Goal: Information Seeking & Learning: Learn about a topic

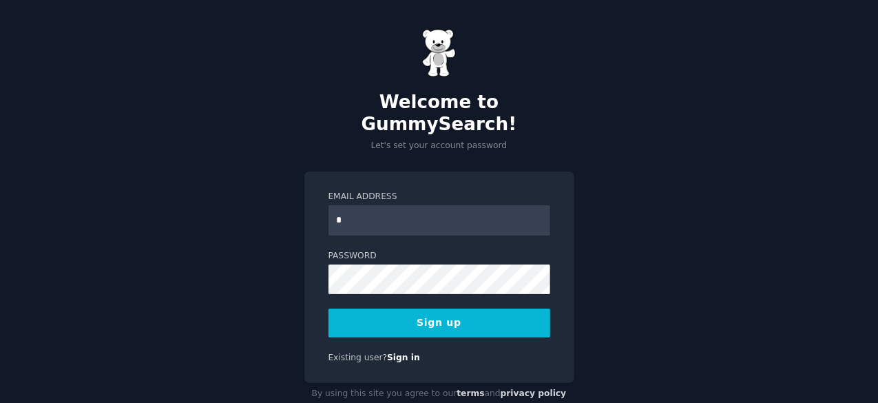
type input "**********"
click at [410, 352] on div "Existing user? Sign in" at bounding box center [439, 358] width 222 height 12
click at [387, 308] on button "Sign up" at bounding box center [439, 322] width 222 height 29
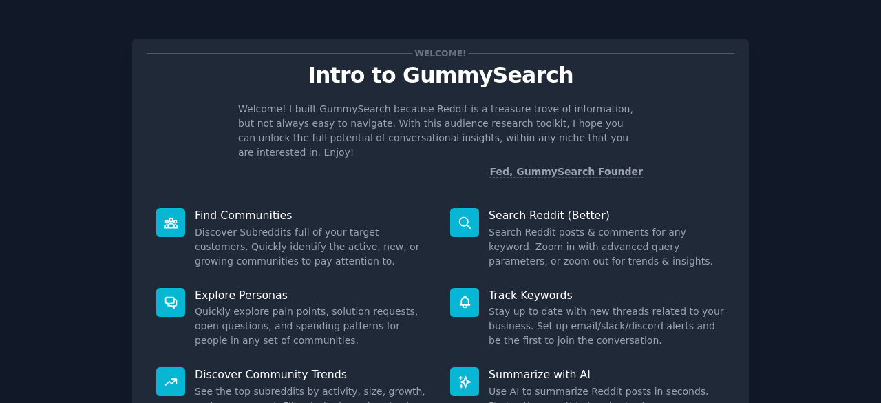
click at [556, 208] on p "Search Reddit (Better)" at bounding box center [607, 215] width 236 height 14
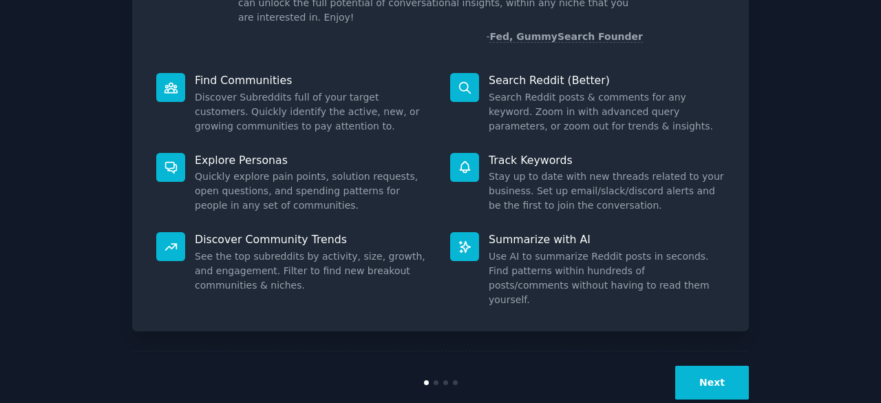
click at [708, 350] on div "Next" at bounding box center [440, 381] width 617 height 63
click at [707, 366] on button "Next" at bounding box center [712, 383] width 74 height 34
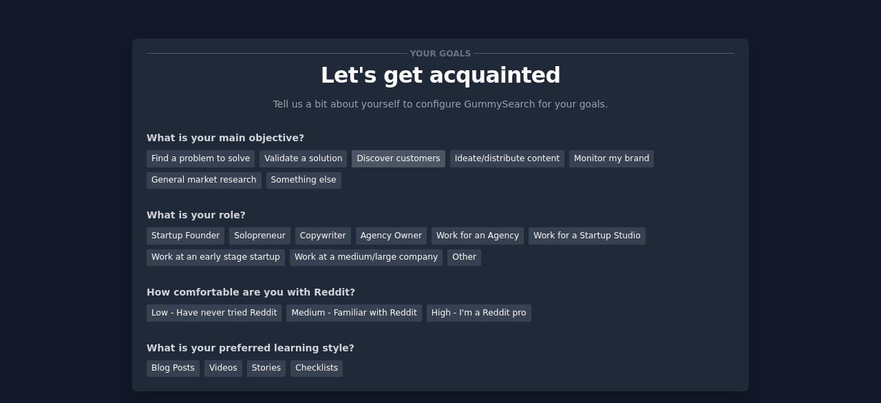
click at [405, 158] on div "Discover customers" at bounding box center [398, 158] width 93 height 17
click at [262, 172] on div "General market research" at bounding box center [204, 180] width 115 height 17
click at [352, 162] on div "Discover customers" at bounding box center [398, 158] width 93 height 17
click at [262, 172] on div "General market research" at bounding box center [204, 180] width 115 height 17
click at [218, 234] on div "Startup Founder Solopreneur Copywriter Agency Owner Work for an Agency Work for…" at bounding box center [441, 243] width 588 height 43
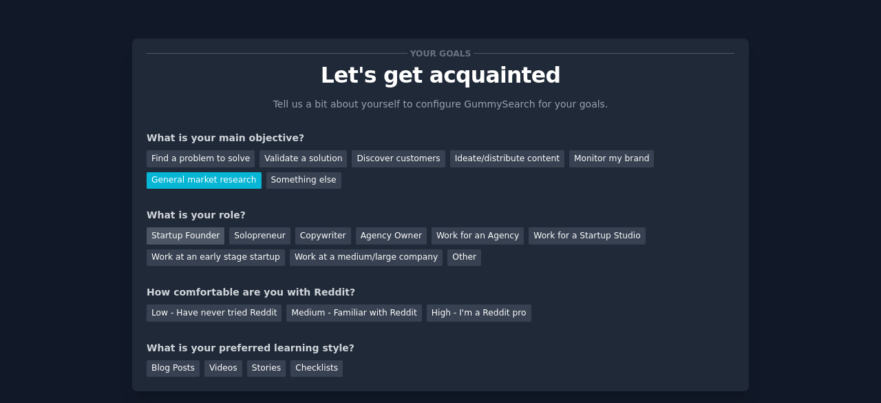
click at [212, 234] on div "Startup Founder" at bounding box center [186, 235] width 78 height 17
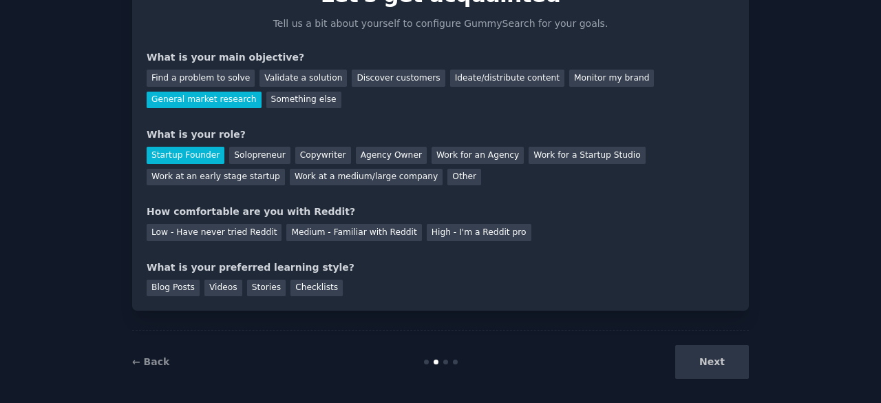
scroll to position [81, 0]
click at [215, 226] on div "Low - Have never tried Reddit" at bounding box center [214, 231] width 135 height 17
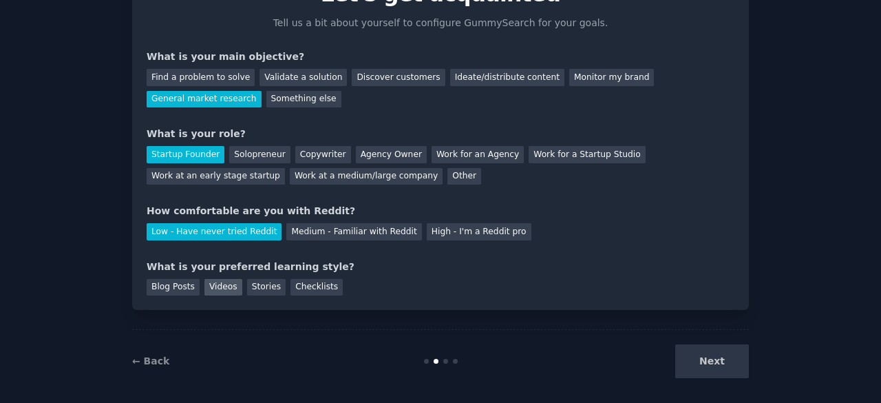
click at [215, 282] on div "Videos" at bounding box center [223, 287] width 38 height 17
click at [761, 370] on div "Your goals Let's get acquainted Tell us a bit about yourself to configure Gummy…" at bounding box center [440, 165] width 843 height 454
click at [699, 352] on button "Next" at bounding box center [712, 361] width 74 height 34
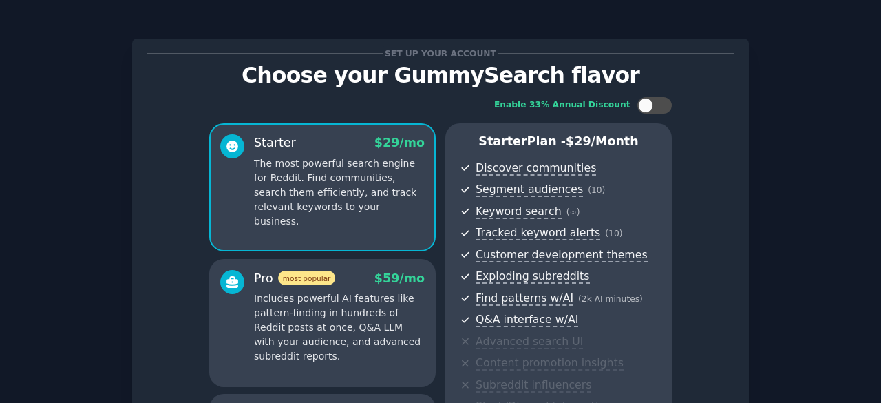
scroll to position [249, 0]
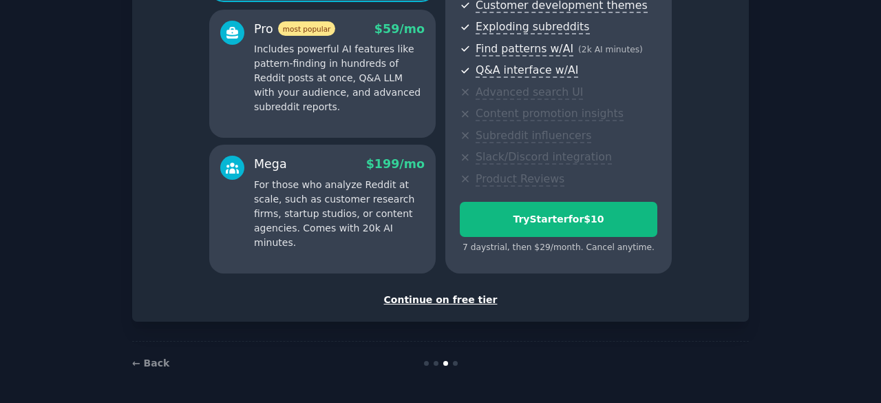
click at [450, 299] on div "Continue on free tier" at bounding box center [441, 300] width 588 height 14
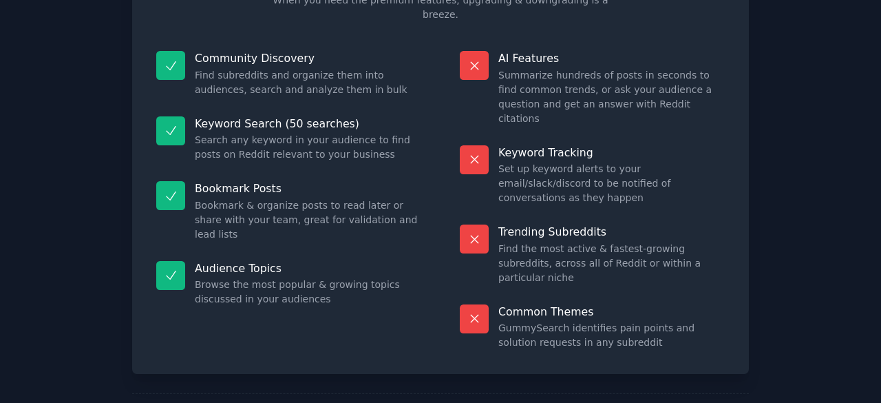
scroll to position [126, 0]
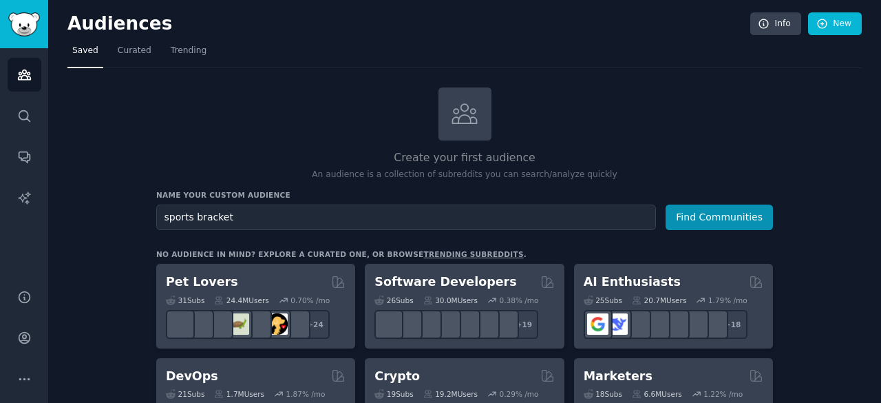
type input "sports bracket"
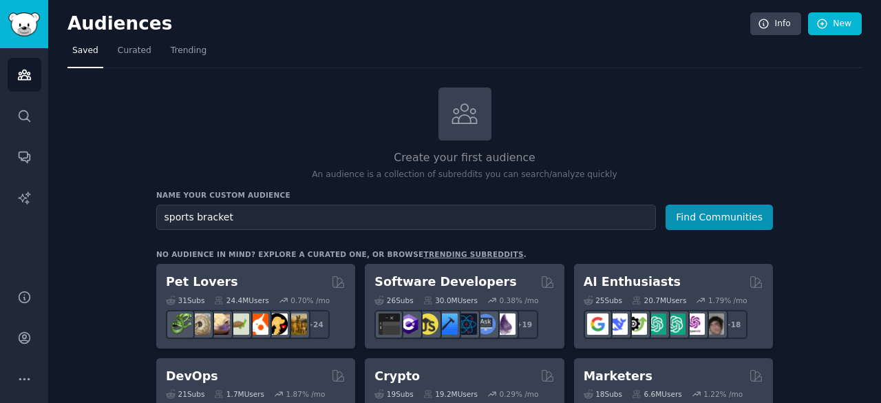
click at [666, 204] on button "Find Communities" at bounding box center [719, 216] width 107 height 25
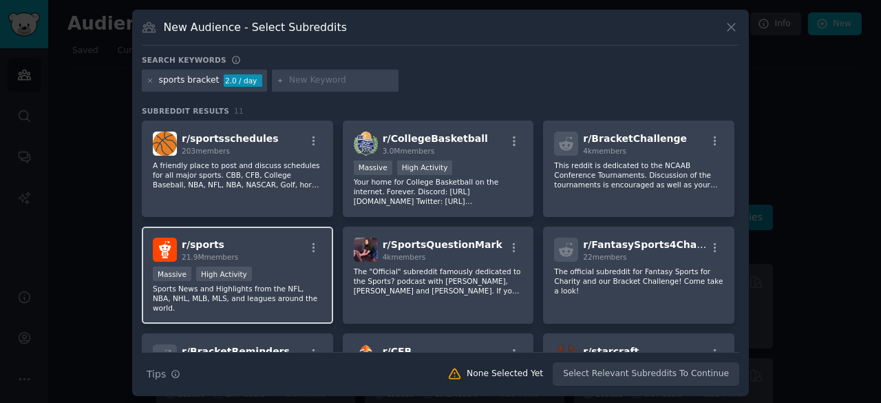
click at [277, 282] on div "Massive High Activity" at bounding box center [237, 274] width 169 height 17
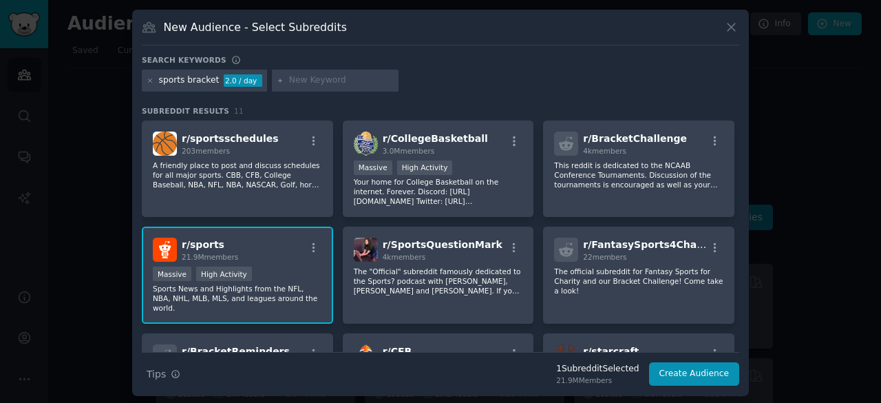
click at [184, 78] on div "sports bracket" at bounding box center [189, 80] width 61 height 12
click at [178, 80] on div "sports bracket" at bounding box center [189, 80] width 61 height 12
click at [183, 80] on div "sports bracket" at bounding box center [189, 80] width 61 height 12
click at [154, 81] on div "sports bracket 2.0 / day" at bounding box center [204, 81] width 125 height 22
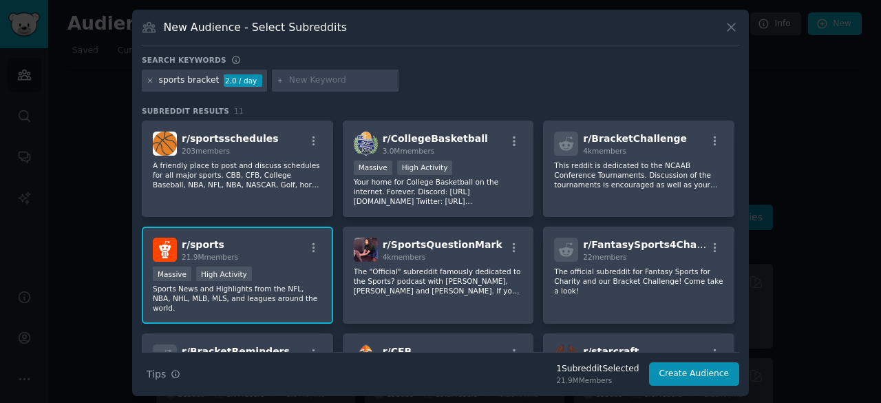
click at [149, 78] on icon at bounding box center [150, 79] width 3 height 3
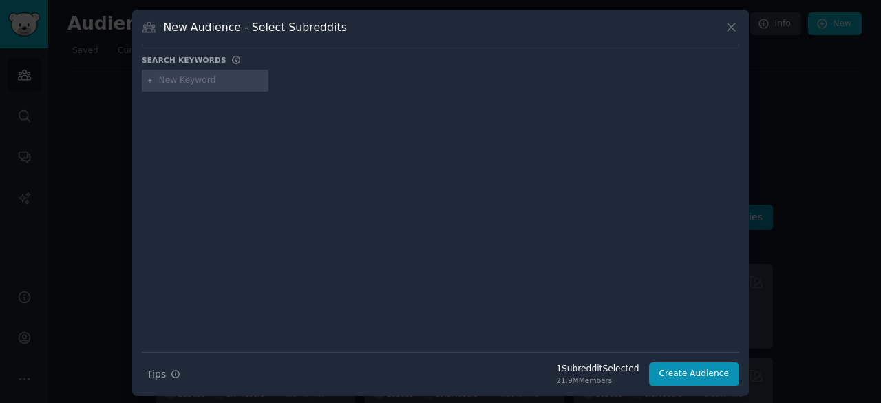
click at [165, 79] on input "text" at bounding box center [211, 80] width 105 height 12
type input "bracket"
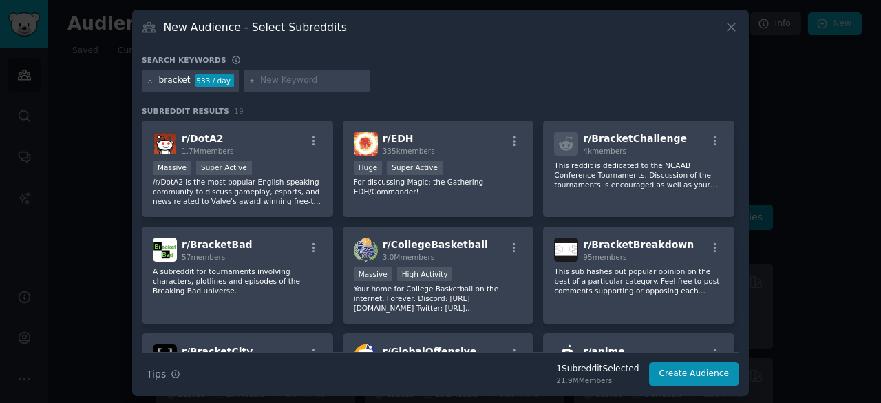
click at [750, 92] on div at bounding box center [440, 201] width 881 height 403
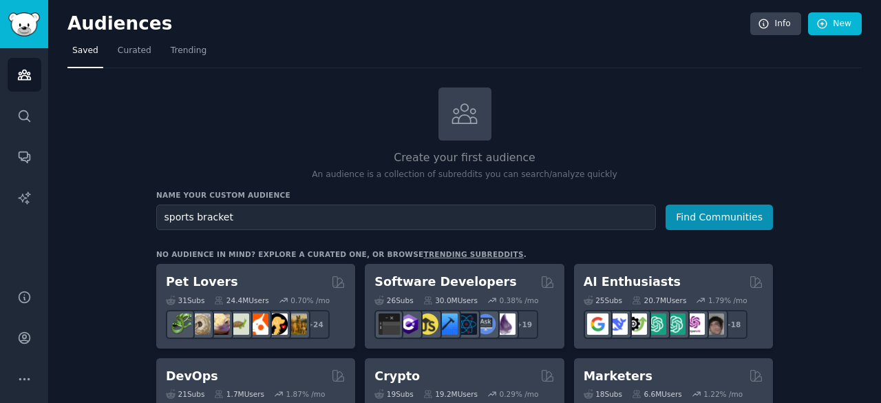
click at [750, 92] on div "Create your first audience An audience is a collection of subreddits you can se…" at bounding box center [464, 134] width 617 height 94
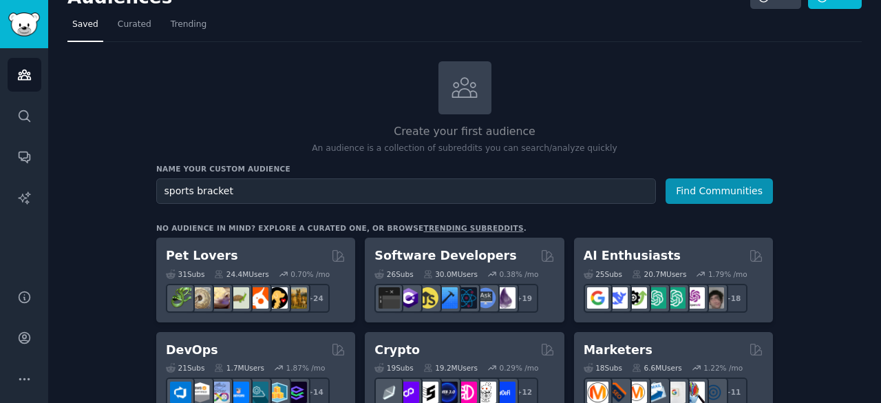
scroll to position [28, 0]
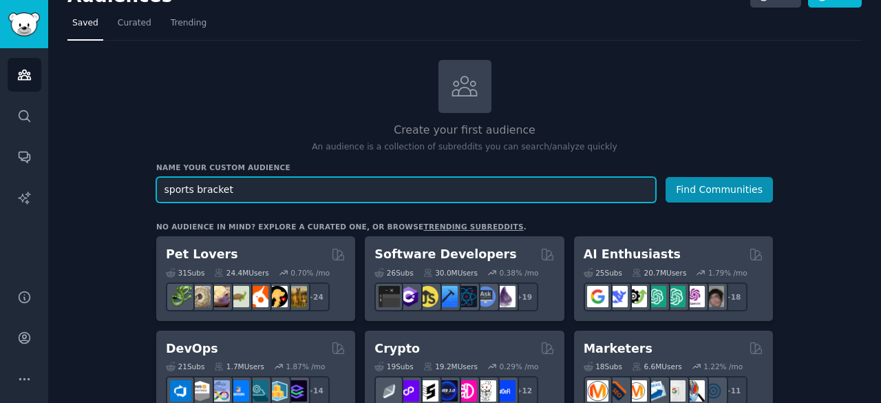
click at [277, 177] on input "sports bracket" at bounding box center [406, 189] width 500 height 25
click at [666, 177] on button "Find Communities" at bounding box center [719, 189] width 107 height 25
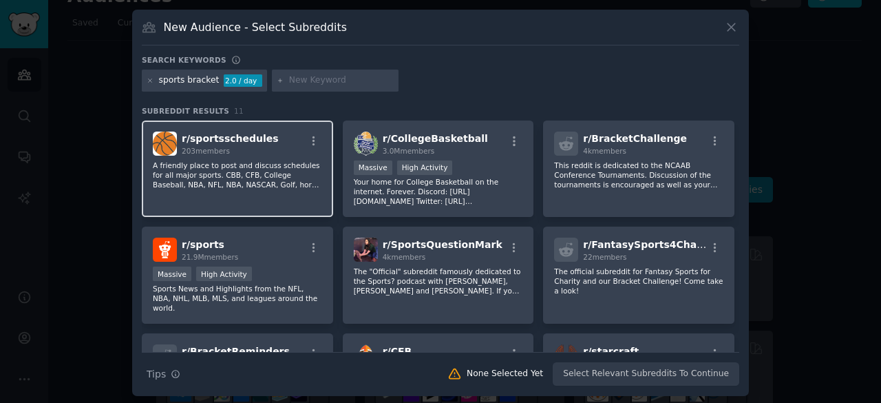
click at [264, 195] on div "r/ sportsschedules 203 members A friendly place to post and discuss schedules f…" at bounding box center [237, 168] width 191 height 97
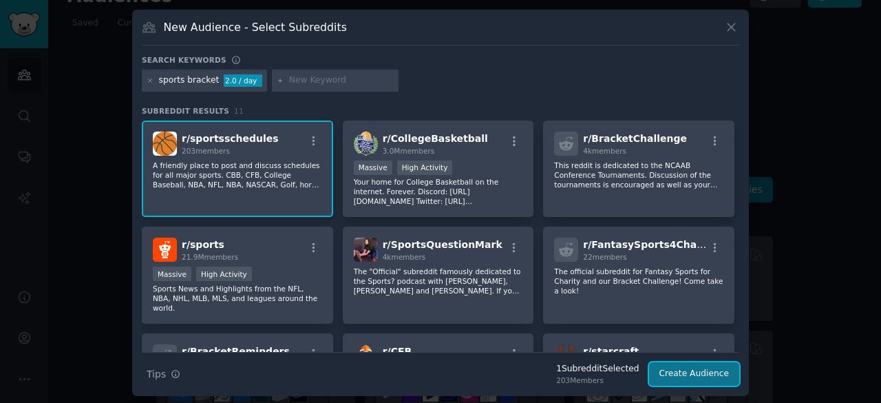
click at [681, 377] on button "Create Audience" at bounding box center [694, 373] width 91 height 23
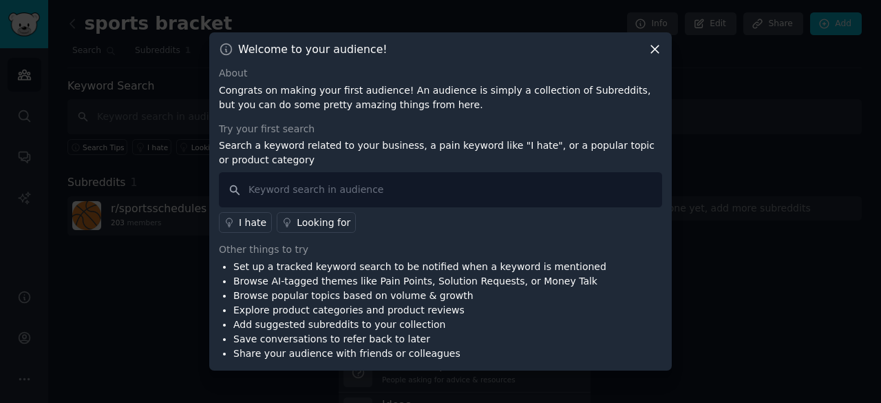
click at [384, 129] on div "Try your first search" at bounding box center [440, 129] width 443 height 14
click at [507, 190] on input "text" at bounding box center [440, 189] width 443 height 35
type input "bracket"
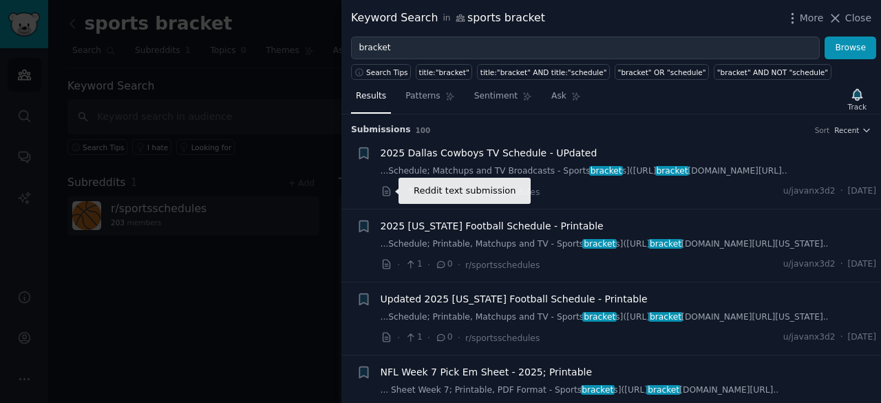
click at [390, 191] on icon at bounding box center [386, 191] width 7 height 9
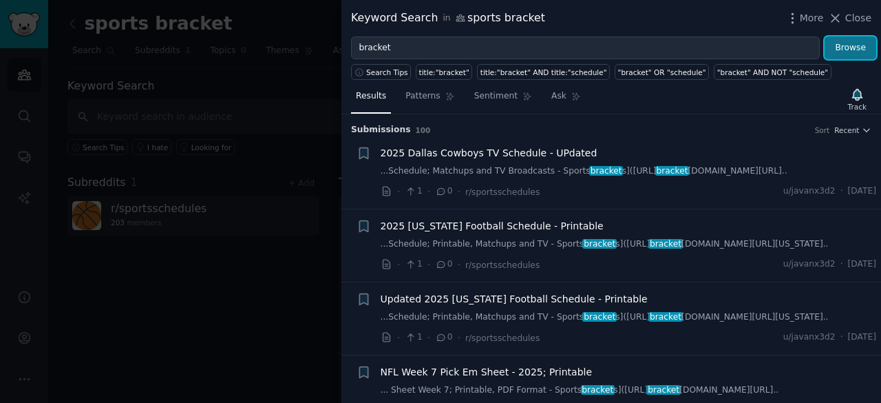
click at [863, 50] on button "Browse" at bounding box center [851, 47] width 52 height 23
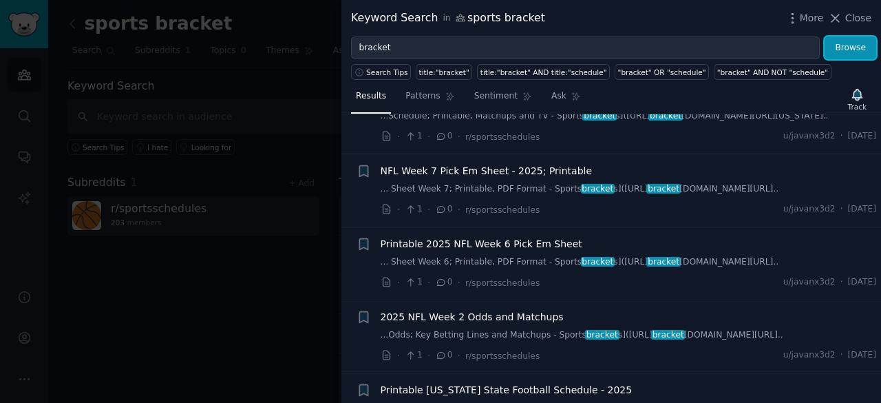
scroll to position [213, 0]
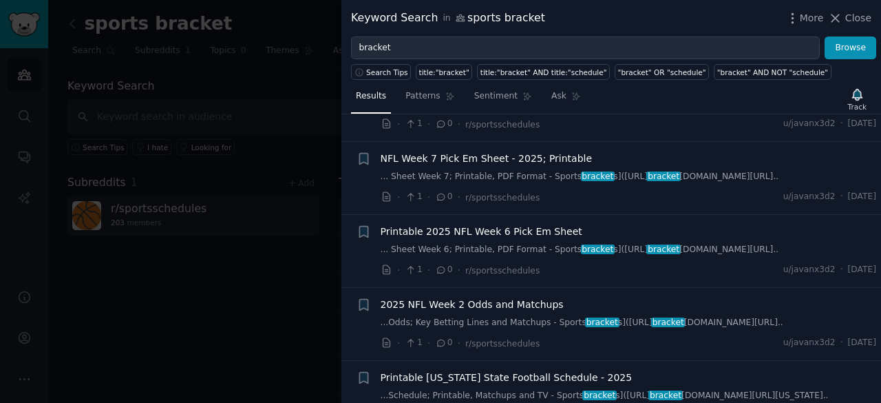
click at [287, 216] on div at bounding box center [440, 201] width 881 height 403
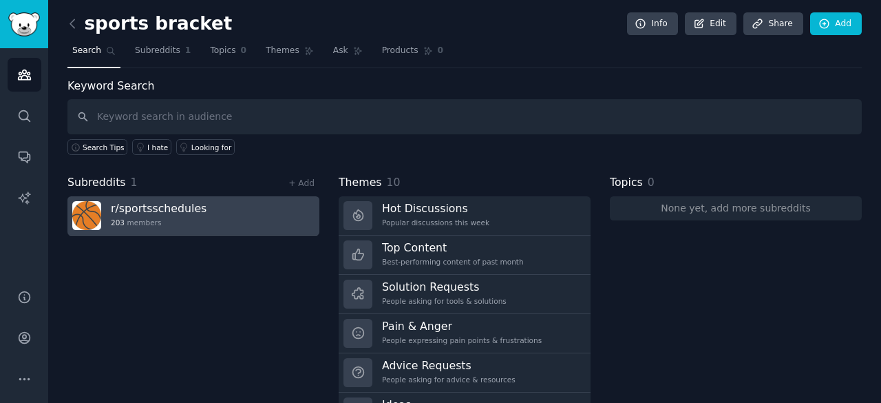
click at [224, 196] on link "r/ sportsschedules 203 members" at bounding box center [193, 215] width 252 height 39
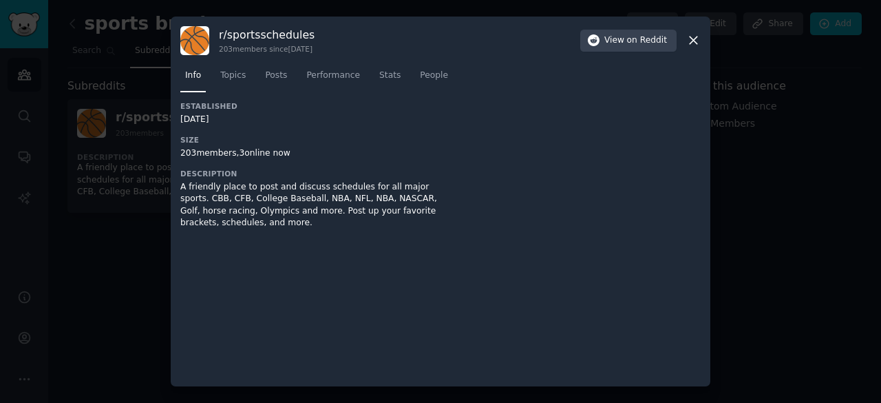
click at [694, 34] on icon at bounding box center [693, 40] width 14 height 14
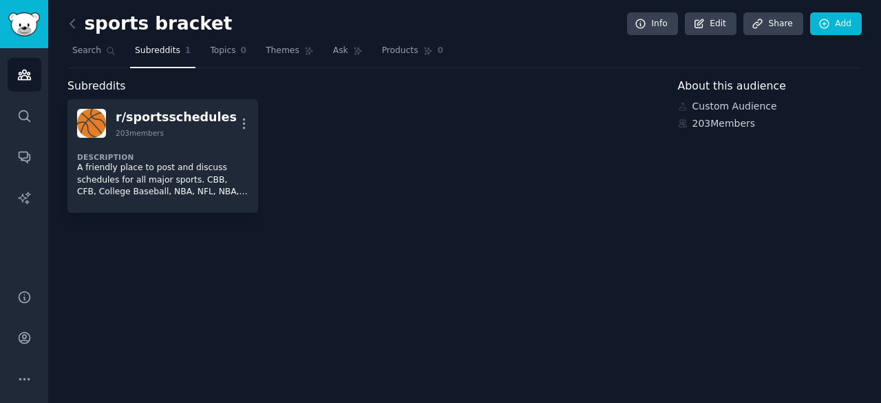
click at [724, 101] on div "Custom Audience" at bounding box center [770, 106] width 184 height 14
click at [664, 38] on div "sports bracket Info Edit Share Add" at bounding box center [464, 26] width 794 height 28
click at [659, 20] on link "Info" at bounding box center [652, 23] width 51 height 23
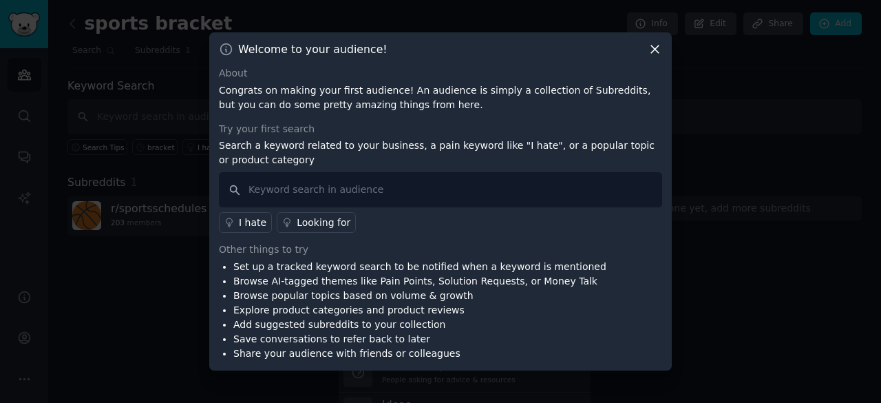
click at [285, 275] on li "Browse AI-tagged themes like Pain Points, Solution Requests, or Money Talk" at bounding box center [419, 281] width 373 height 14
drag, startPoint x: 253, startPoint y: 277, endPoint x: 536, endPoint y: 271, distance: 283.7
click at [536, 271] on ul "Set up a tracked keyword search to be notified when a keyword is mentioned Brow…" at bounding box center [413, 310] width 388 height 101
click at [541, 276] on li "Browse AI-tagged themes like Pain Points, Solution Requests, or Money Talk" at bounding box center [419, 281] width 373 height 14
click at [648, 50] on icon at bounding box center [655, 49] width 14 height 14
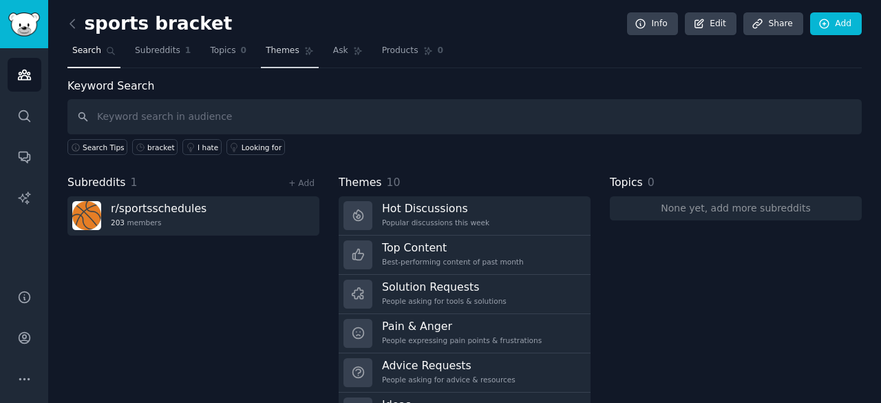
click at [304, 50] on icon at bounding box center [309, 51] width 10 height 10
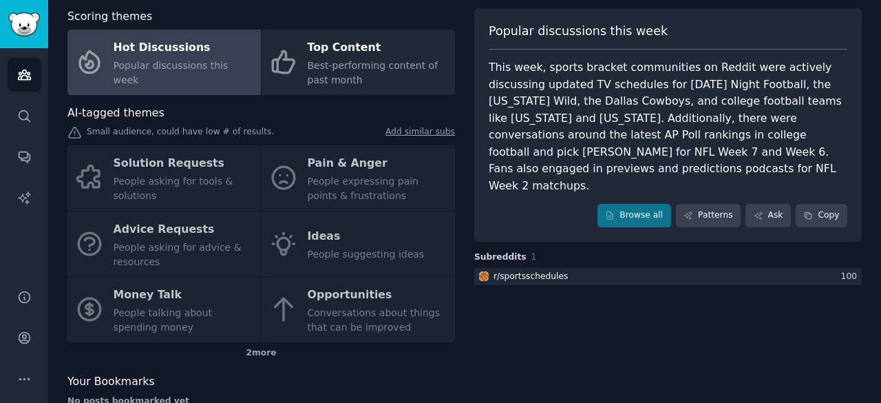
scroll to position [102, 0]
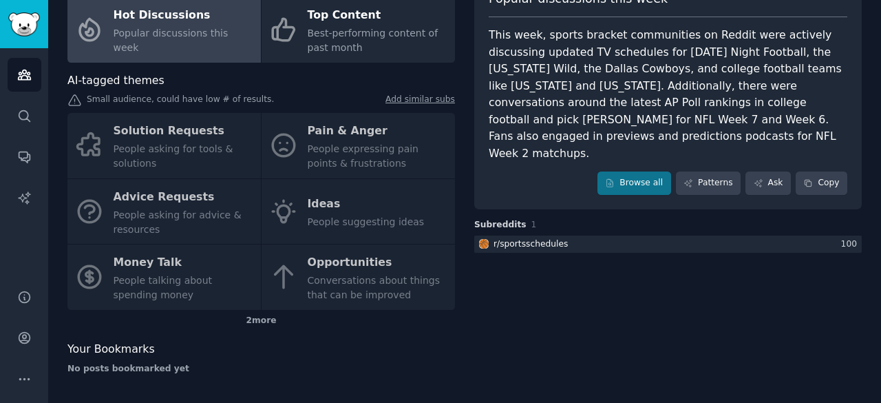
click at [320, 134] on div "Solution Requests People asking for tools & solutions Pain & Anger People expre…" at bounding box center [261, 211] width 388 height 197
click at [339, 126] on div "Solution Requests People asking for tools & solutions Pain & Anger People expre…" at bounding box center [261, 211] width 388 height 197
click at [628, 171] on link "Browse all" at bounding box center [634, 182] width 74 height 23
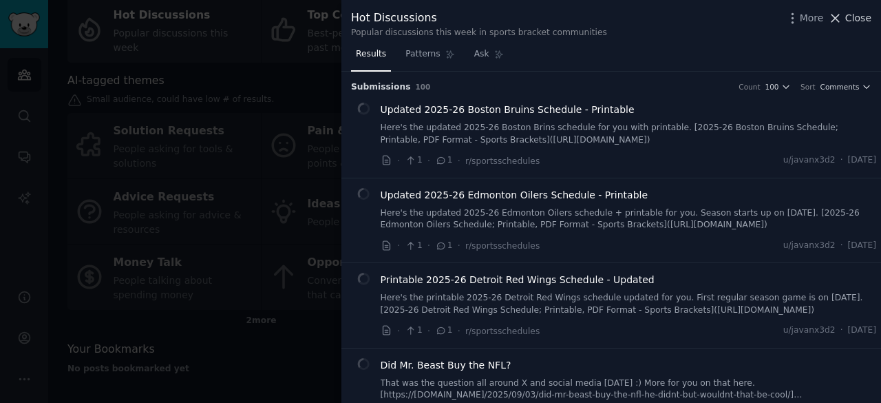
click at [848, 21] on span "Close" at bounding box center [858, 18] width 26 height 14
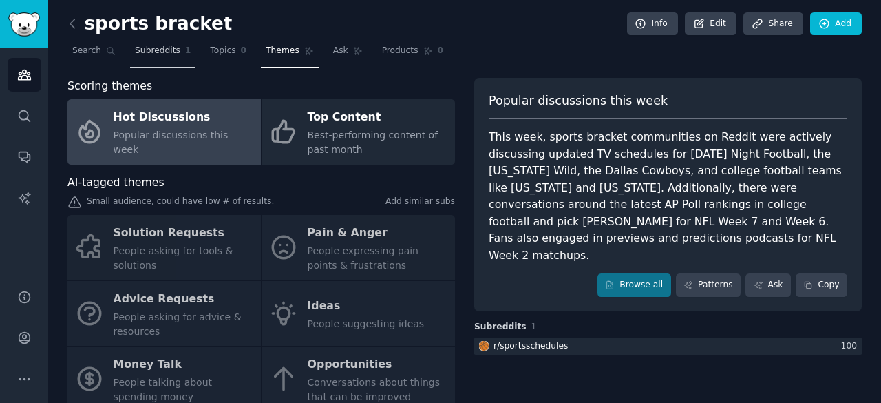
click at [158, 59] on link "Subreddits 1" at bounding box center [162, 54] width 65 height 28
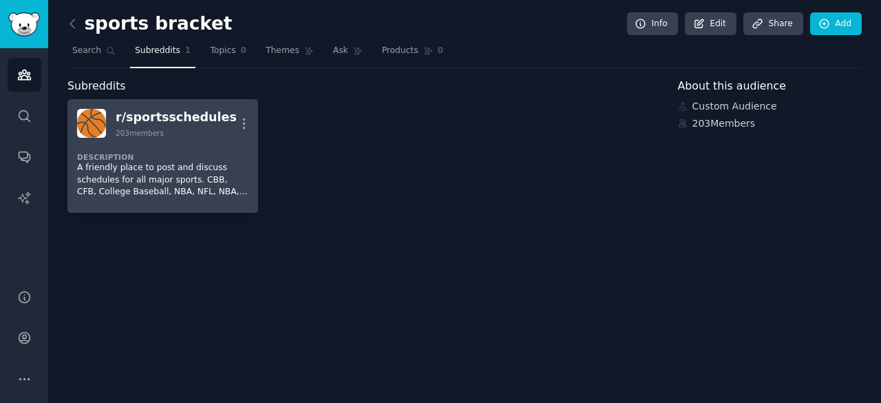
click at [162, 125] on div "r/ sportsschedules" at bounding box center [176, 117] width 121 height 17
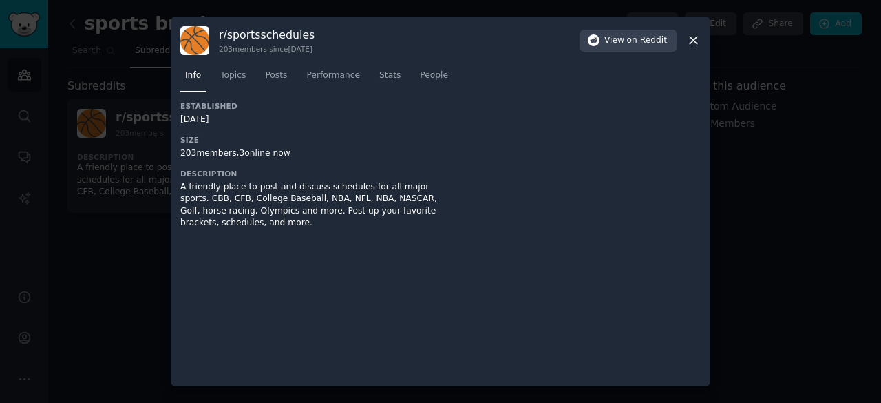
click at [697, 43] on icon at bounding box center [694, 41] width 8 height 8
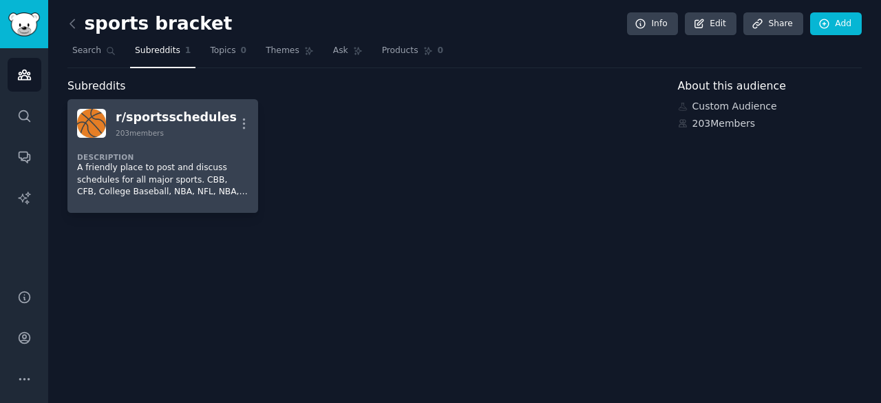
click at [131, 117] on div "r/ sportsschedules" at bounding box center [176, 117] width 121 height 17
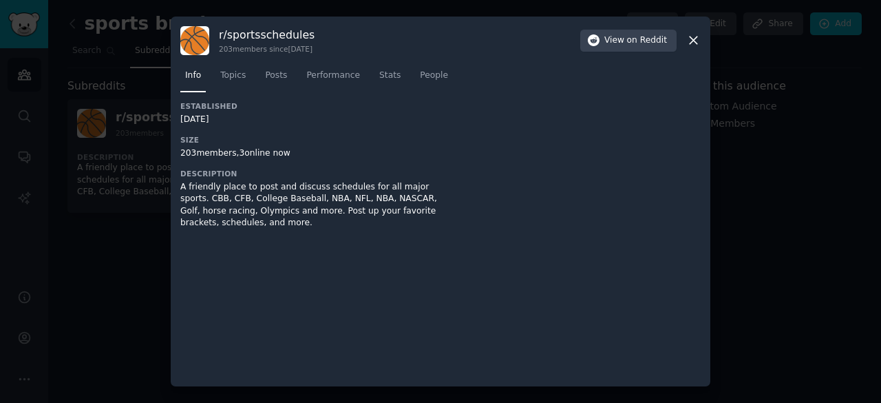
click at [703, 39] on div "r/ sportsschedules 203 members since 02/03/2024 View on Reddit Info Topics Post…" at bounding box center [441, 202] width 540 height 370
click at [698, 40] on icon at bounding box center [693, 40] width 14 height 14
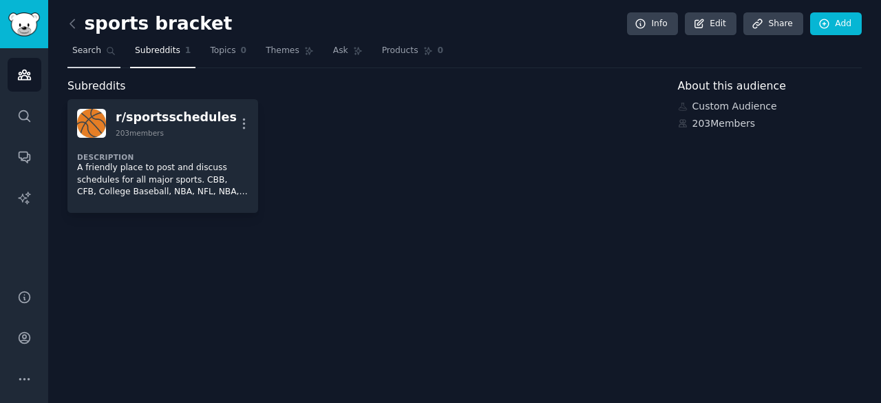
click at [105, 57] on link "Search" at bounding box center [93, 54] width 53 height 28
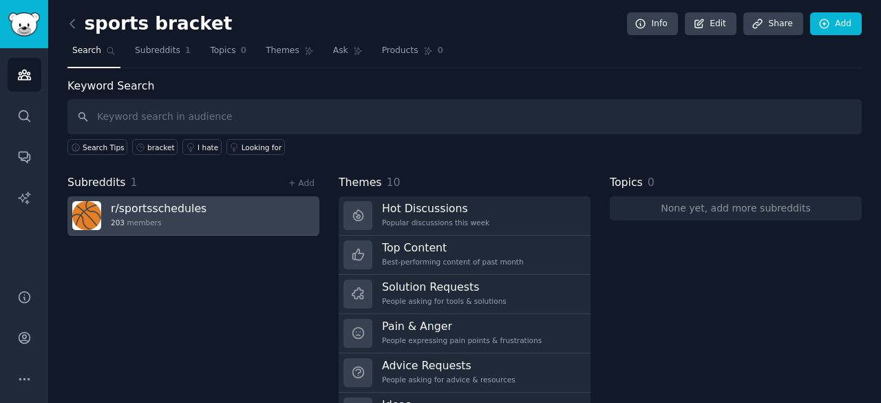
click at [202, 206] on link "r/ sportsschedules 203 members" at bounding box center [193, 215] width 252 height 39
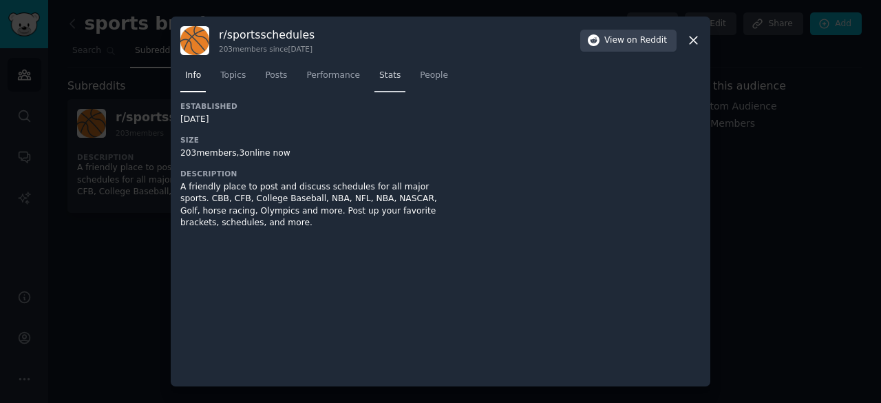
click at [381, 81] on span "Stats" at bounding box center [389, 76] width 21 height 12
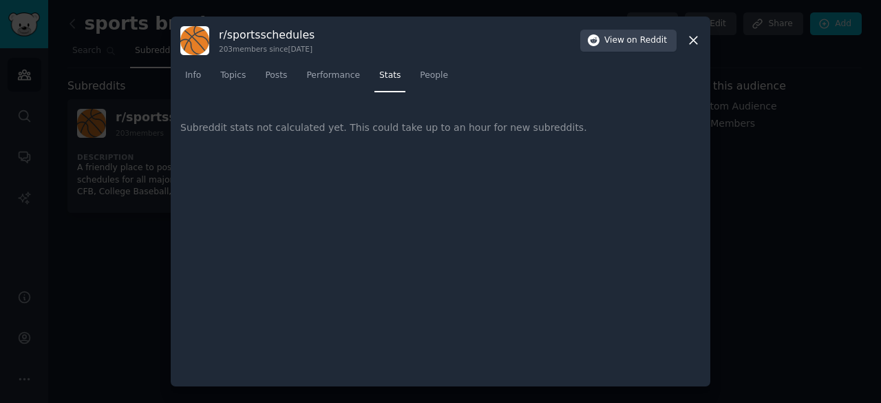
click at [694, 41] on icon at bounding box center [694, 41] width 8 height 8
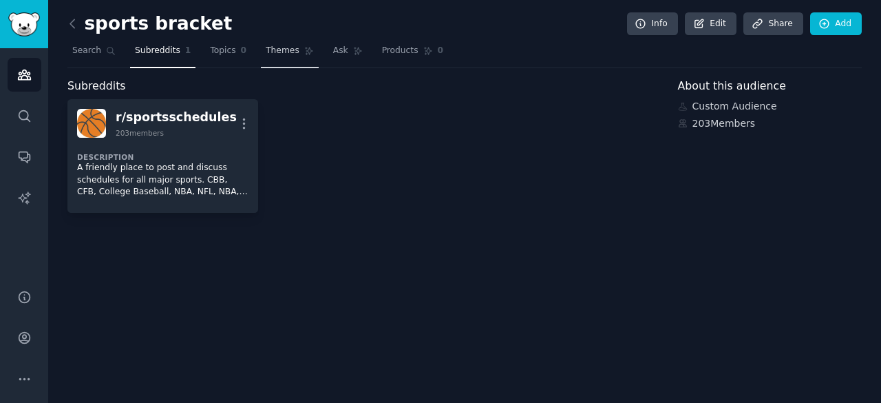
click at [266, 53] on span "Themes" at bounding box center [283, 51] width 34 height 12
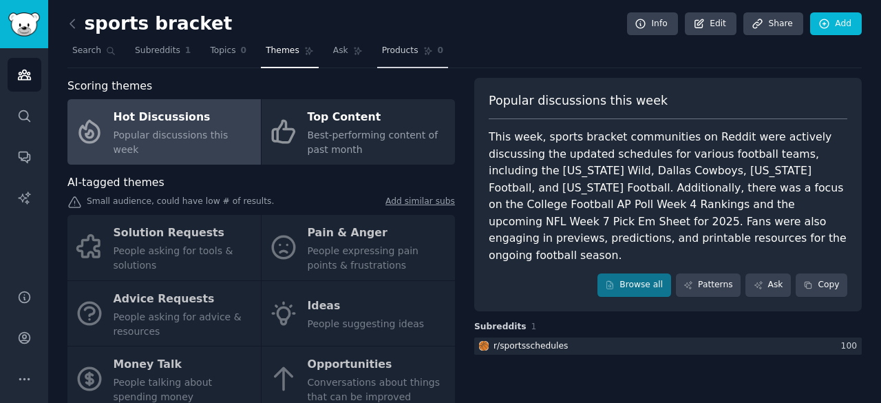
click at [392, 63] on link "Products 0" at bounding box center [412, 54] width 71 height 28
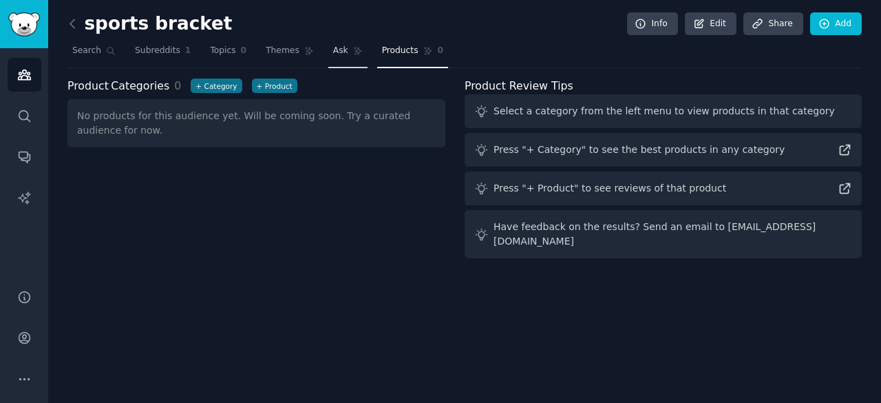
click at [337, 56] on link "Ask" at bounding box center [347, 54] width 39 height 28
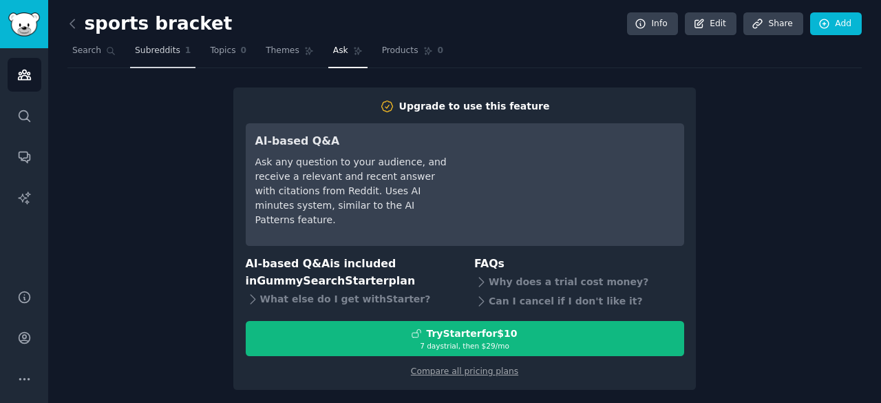
click at [187, 47] on link "Subreddits 1" at bounding box center [162, 54] width 65 height 28
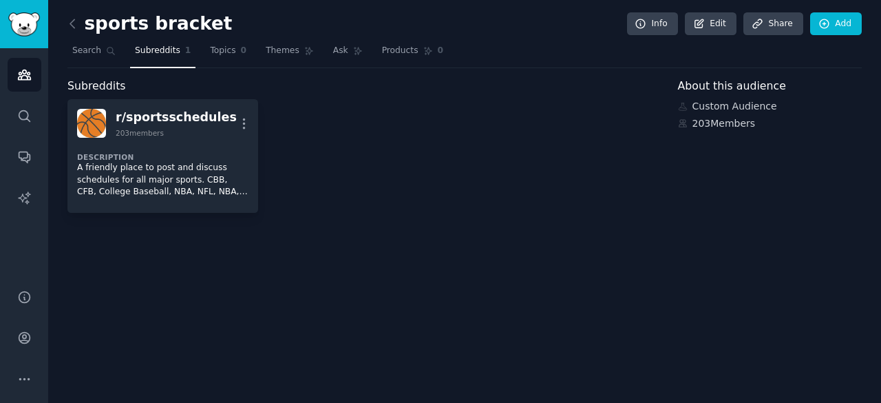
click at [632, 32] on div "Info Edit Share Add" at bounding box center [741, 23] width 242 height 23
click at [642, 30] on link "Info" at bounding box center [652, 23] width 51 height 23
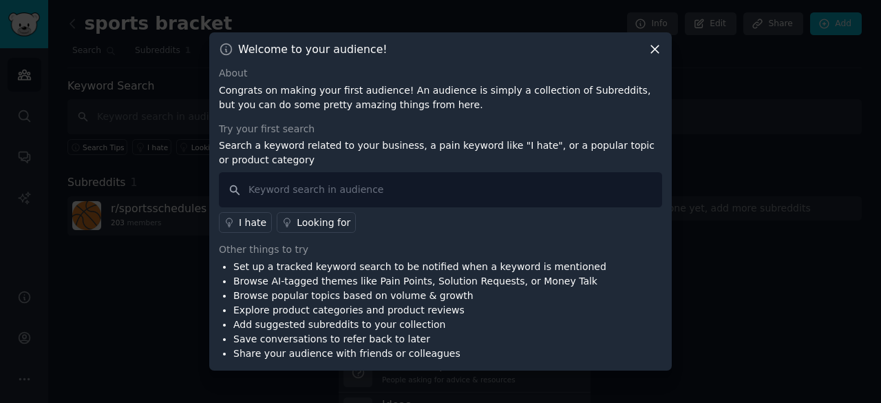
click at [654, 44] on icon at bounding box center [655, 49] width 14 height 14
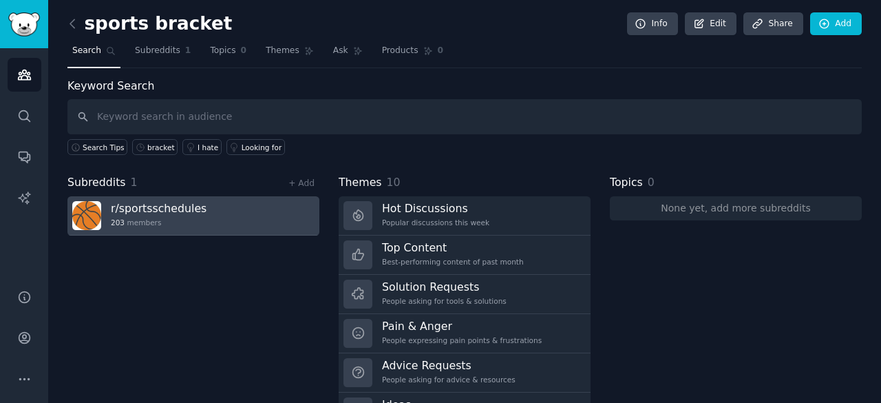
click at [147, 213] on div "r/ sportsschedules 203 members" at bounding box center [159, 215] width 96 height 29
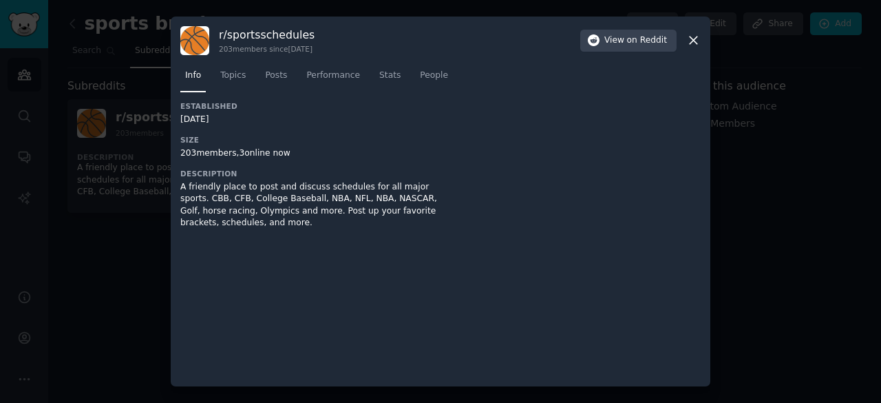
click at [240, 194] on div "A friendly place to post and discuss schedules for all major sports. CBB, CFB, …" at bounding box center [310, 205] width 260 height 48
click at [664, 210] on div at bounding box center [580, 170] width 241 height 138
click at [749, 189] on div at bounding box center [440, 201] width 881 height 403
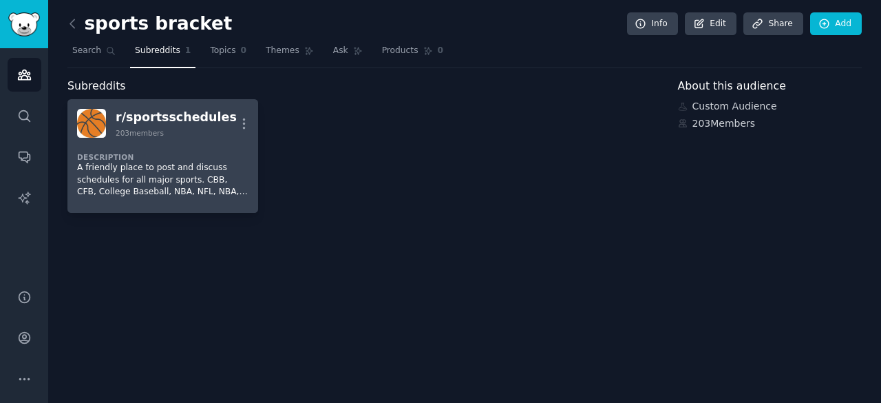
click at [185, 202] on link "r/ sportsschedules 203 members More Description A friendly place to post and di…" at bounding box center [162, 156] width 191 height 114
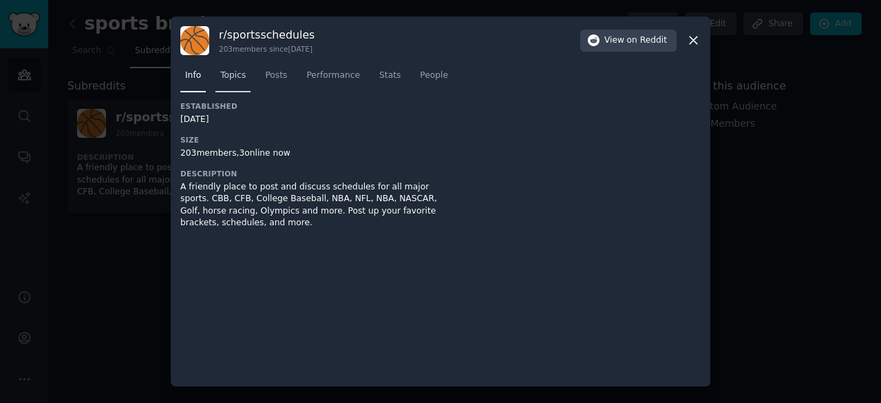
click at [233, 74] on span "Topics" at bounding box center [232, 76] width 25 height 12
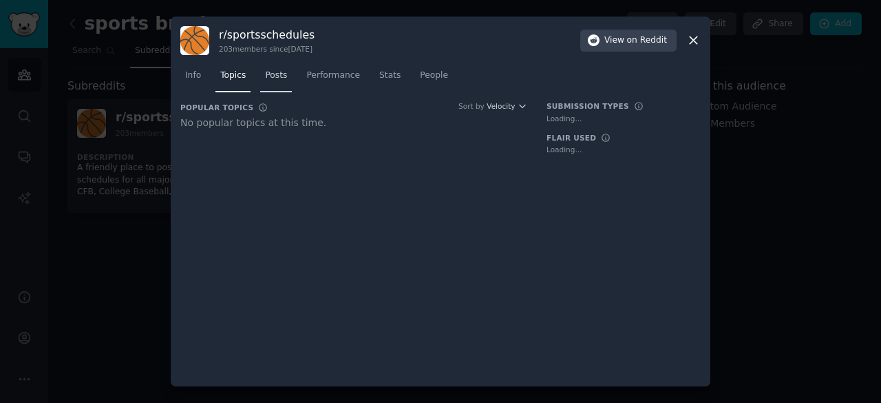
click at [282, 70] on span "Posts" at bounding box center [276, 76] width 22 height 12
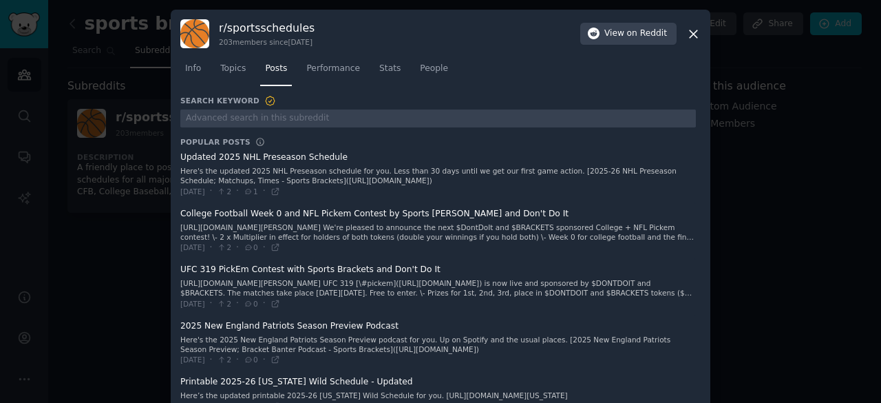
click at [696, 38] on icon at bounding box center [693, 34] width 14 height 14
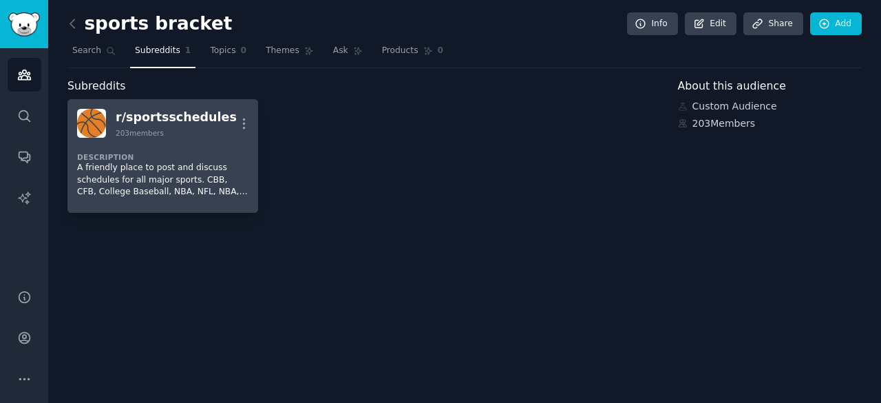
click at [160, 173] on p "A friendly place to post and discuss schedules for all major sports. CBB, CFB, …" at bounding box center [162, 180] width 171 height 36
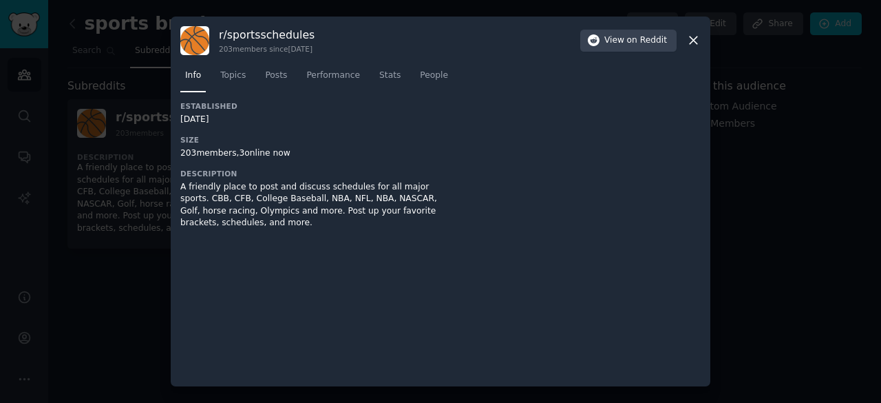
click at [691, 40] on icon at bounding box center [693, 40] width 14 height 14
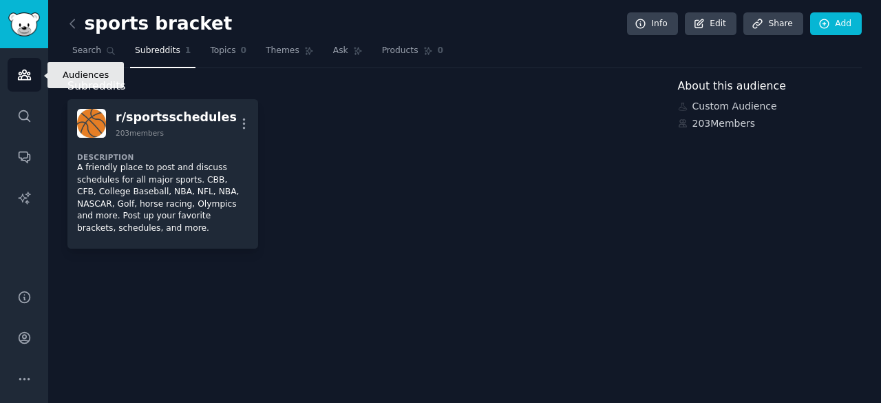
click at [34, 61] on link "Audiences" at bounding box center [25, 75] width 34 height 34
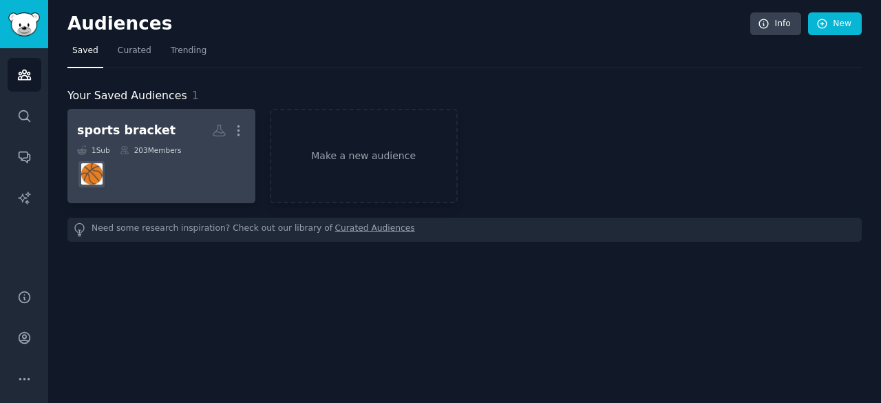
click at [220, 188] on dd at bounding box center [161, 174] width 169 height 39
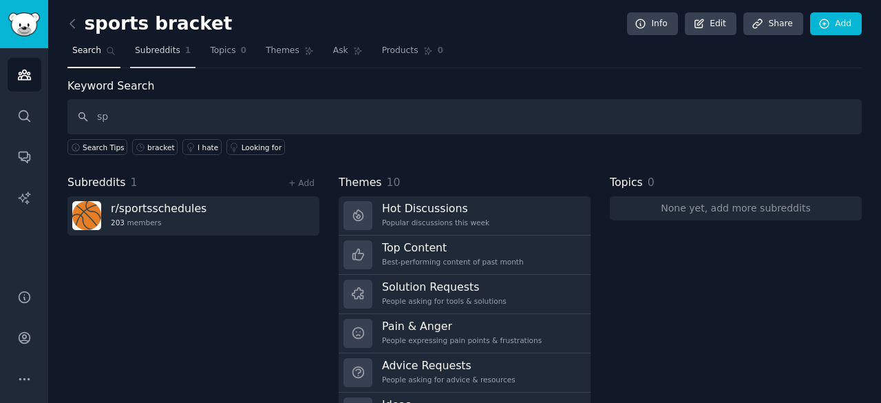
type input "s"
type input "bracket"
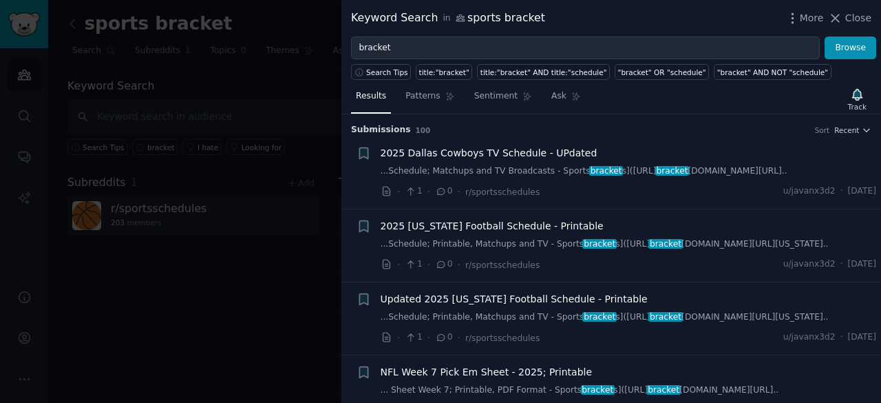
click at [251, 267] on div at bounding box center [440, 201] width 881 height 403
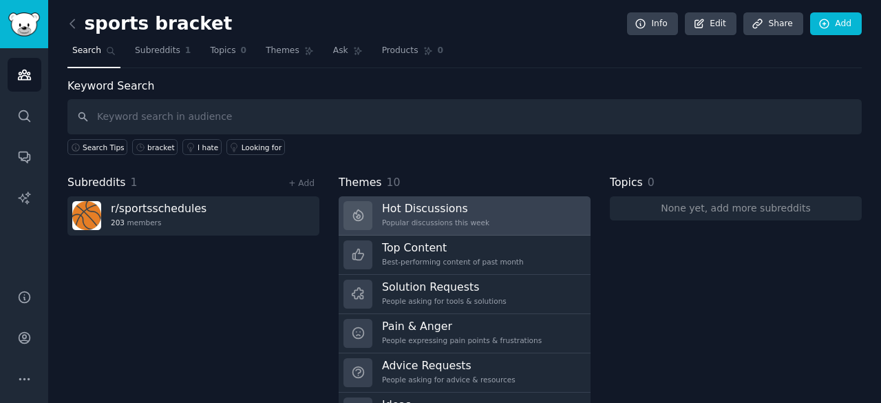
click at [414, 211] on h3 "Hot Discussions" at bounding box center [435, 208] width 107 height 14
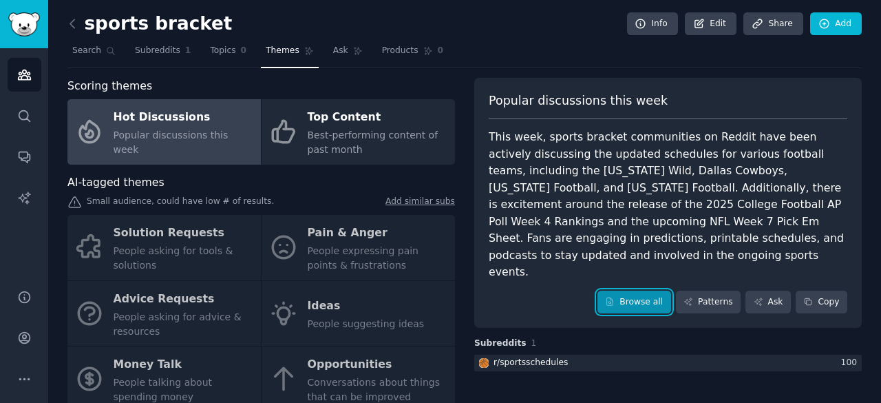
click at [648, 290] on link "Browse all" at bounding box center [634, 301] width 74 height 23
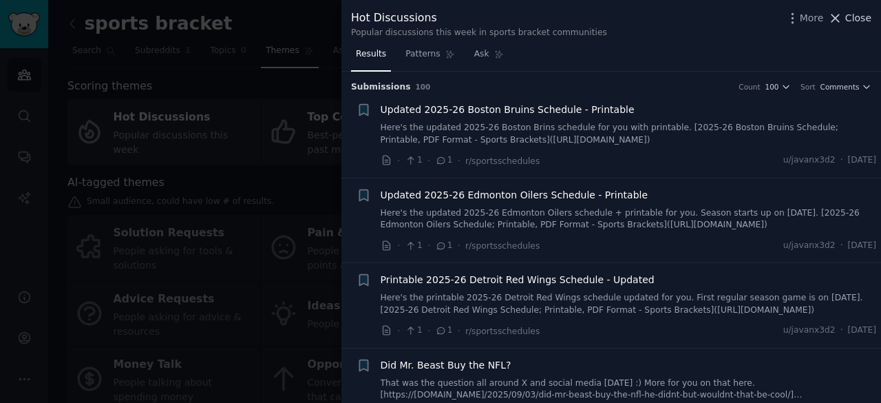
click at [861, 14] on span "Close" at bounding box center [858, 18] width 26 height 14
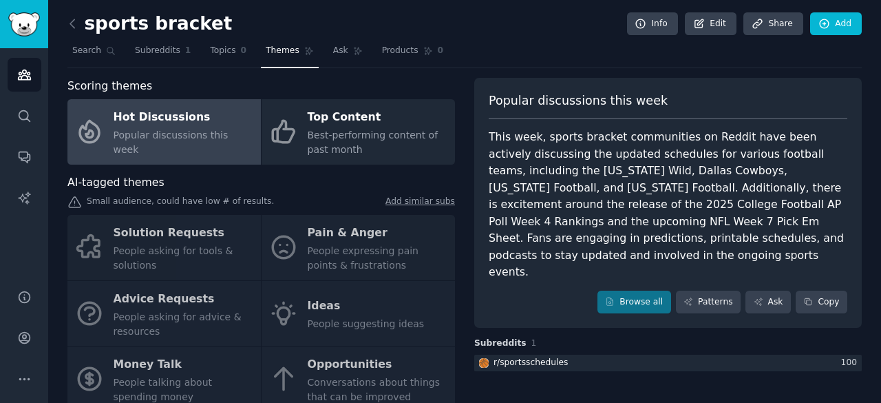
click at [180, 73] on div "sports bracket Info Edit Share Add Search Subreddits 1 Topics 0 Themes Ask Prod…" at bounding box center [464, 252] width 794 height 467
click at [154, 58] on link "Subreddits 1" at bounding box center [162, 54] width 65 height 28
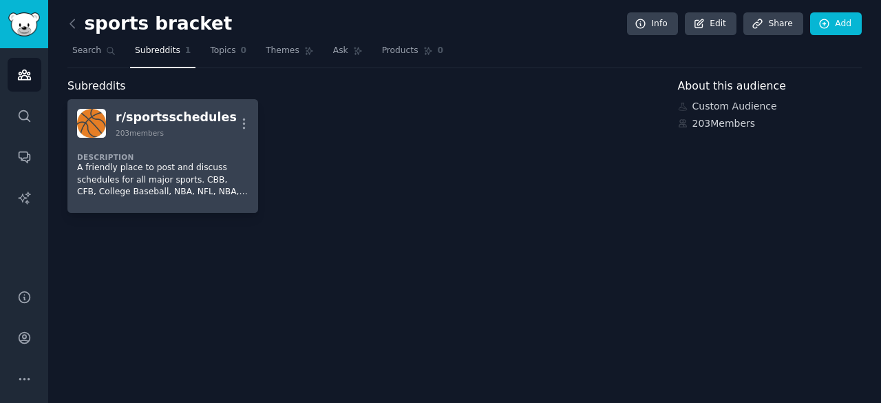
click at [187, 114] on div "r/ sportsschedules" at bounding box center [176, 117] width 121 height 17
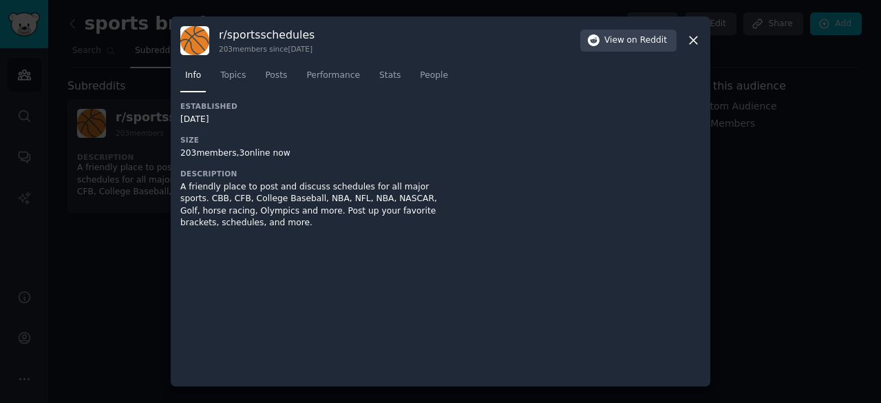
click at [701, 39] on div "r/ sportsschedules 203 members since 02/03/2024 View on Reddit Info Topics Post…" at bounding box center [441, 202] width 540 height 370
click at [697, 37] on icon at bounding box center [693, 40] width 14 height 14
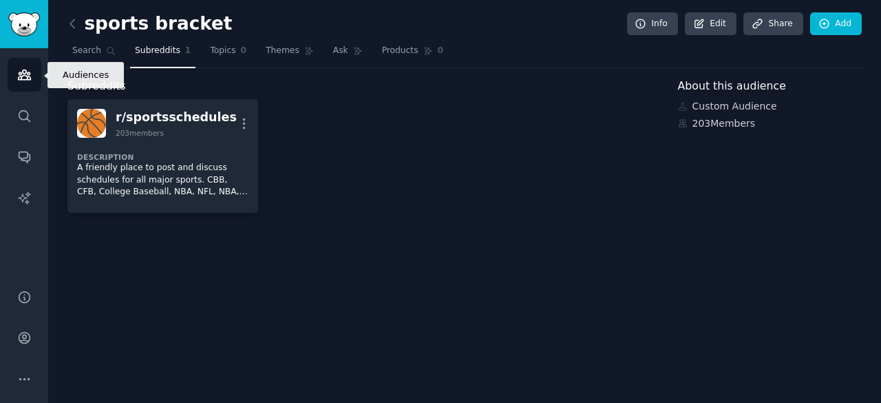
click at [24, 77] on icon "Sidebar" at bounding box center [24, 74] width 14 height 14
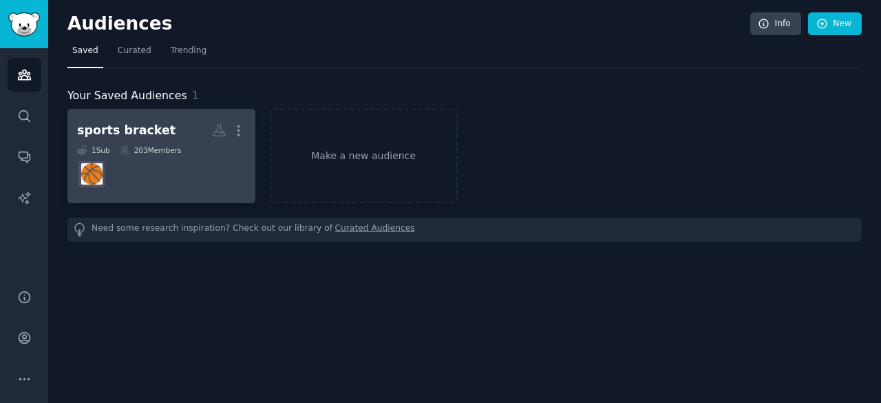
click at [137, 133] on div "sports bracket" at bounding box center [126, 130] width 98 height 17
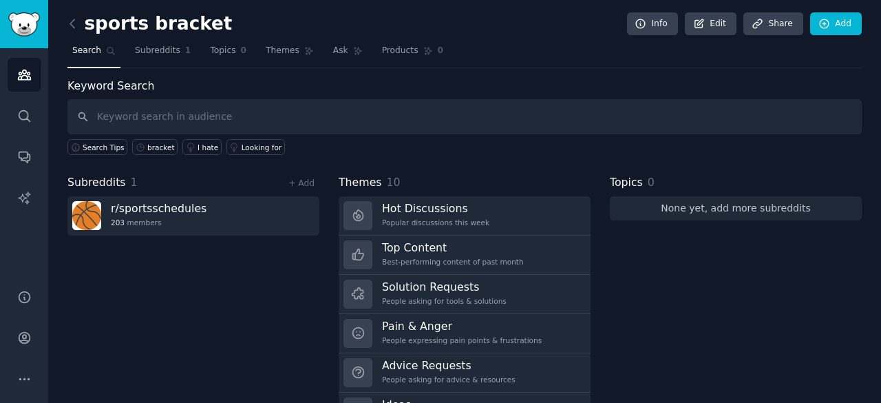
scroll to position [69, 0]
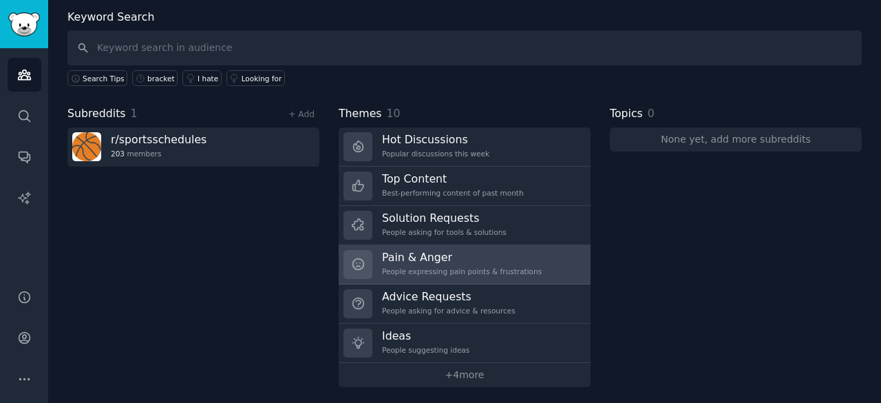
click at [494, 271] on div "People expressing pain points & frustrations" at bounding box center [462, 271] width 160 height 10
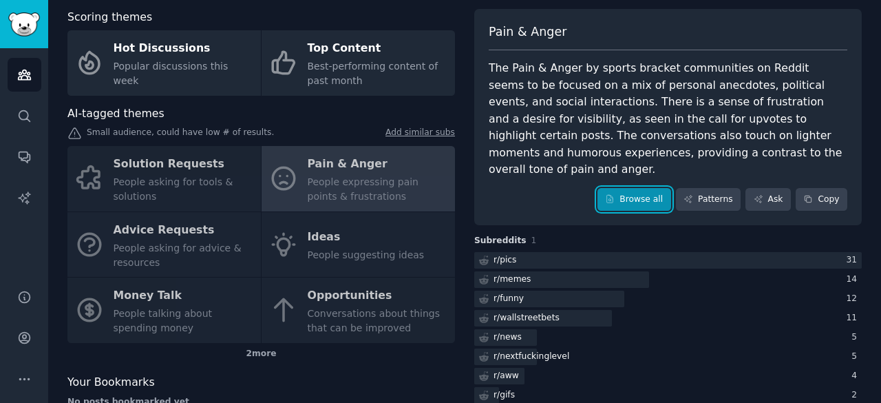
click at [635, 188] on link "Browse all" at bounding box center [634, 199] width 74 height 23
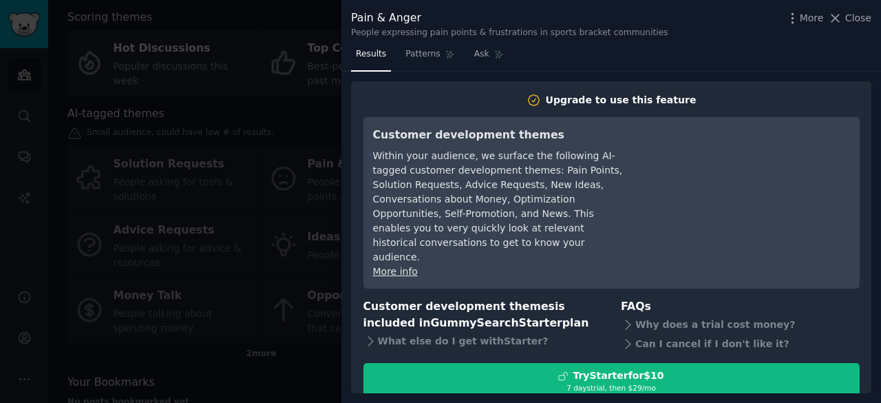
scroll to position [13, 0]
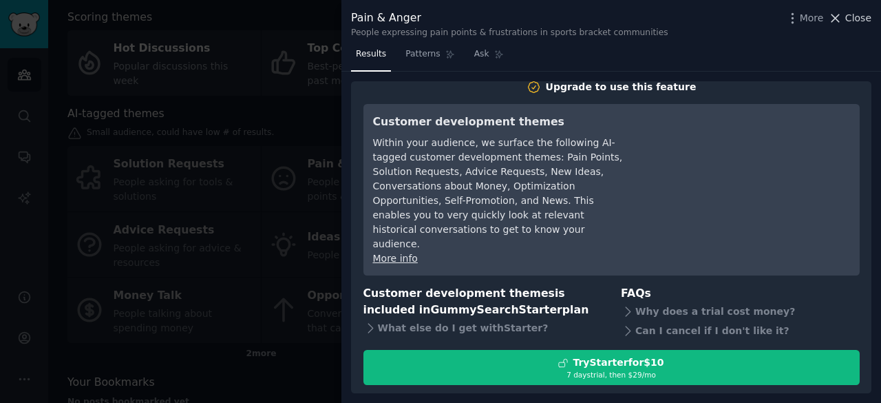
click at [855, 15] on span "Close" at bounding box center [858, 18] width 26 height 14
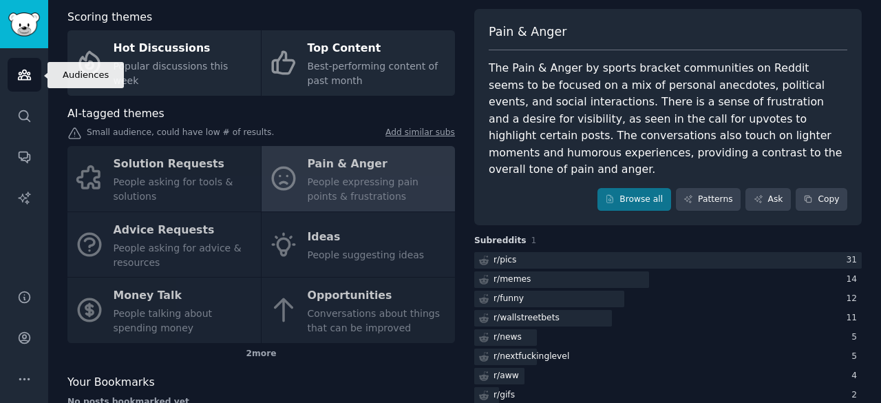
click at [27, 76] on icon "Sidebar" at bounding box center [24, 75] width 12 height 10
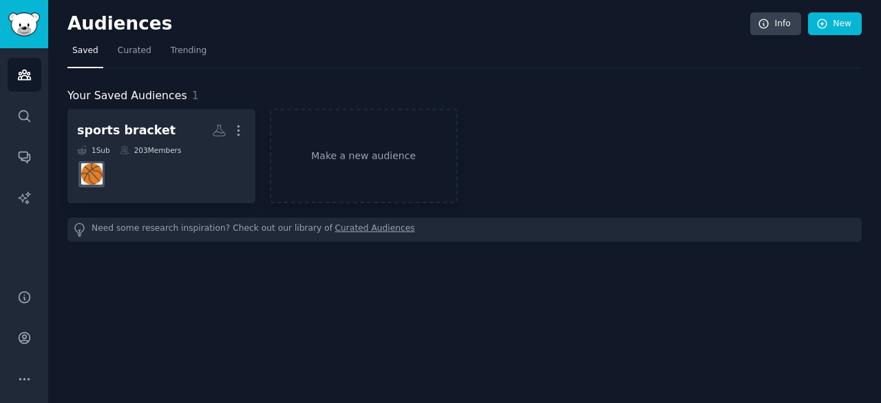
click at [41, 122] on div "Audiences Search Conversations AI Reports" at bounding box center [24, 160] width 48 height 224
click at [28, 119] on icon "Sidebar" at bounding box center [24, 115] width 11 height 11
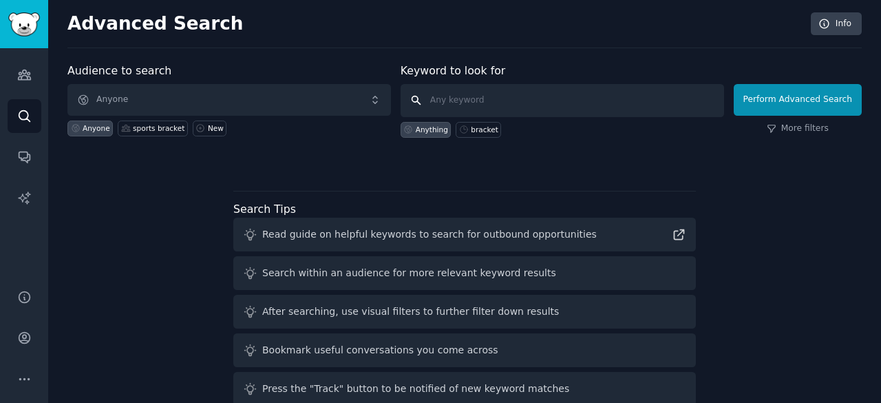
click at [469, 91] on input "text" at bounding box center [563, 100] width 324 height 33
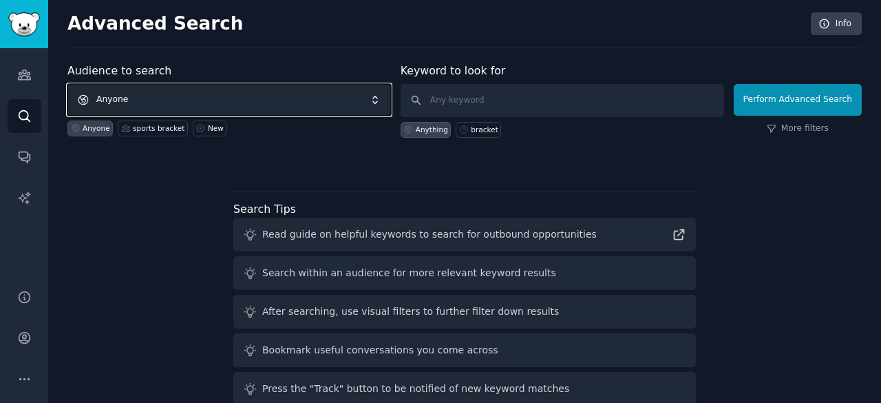
click at [208, 103] on span "Anyone" at bounding box center [229, 100] width 324 height 32
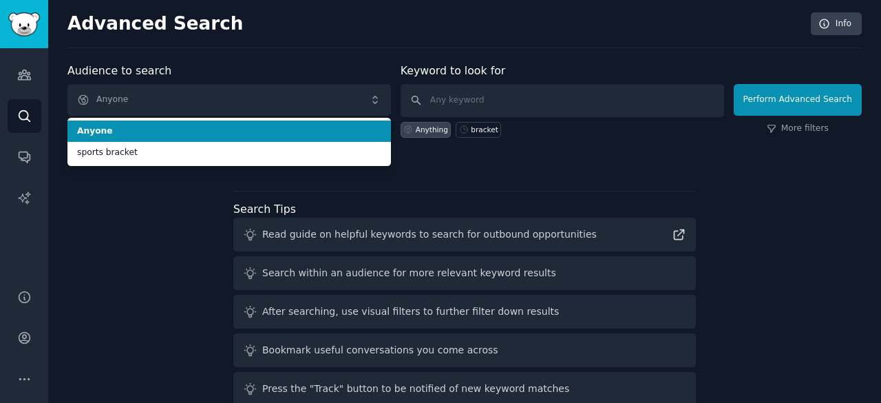
drag, startPoint x: 208, startPoint y: 103, endPoint x: 74, endPoint y: 242, distance: 193.3
click at [74, 242] on div "Audience to search Anyone Anyone sports bracket Anyone sports bracket New Keywo…" at bounding box center [464, 256] width 794 height 387
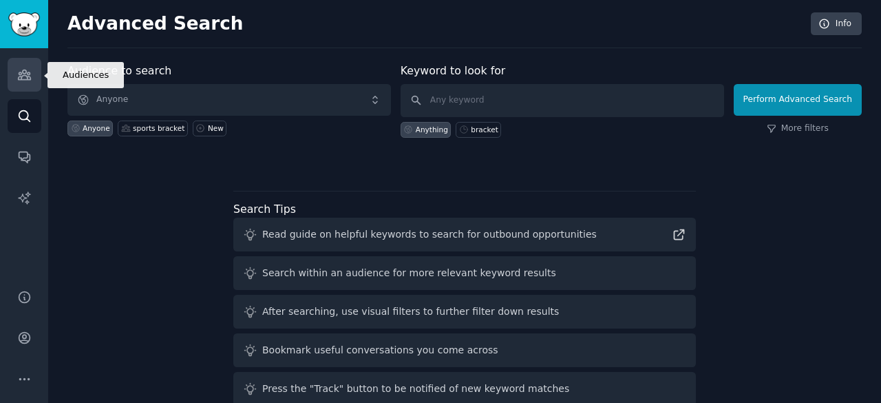
click at [20, 87] on link "Audiences" at bounding box center [25, 75] width 34 height 34
